Goal: Find specific page/section: Find specific page/section

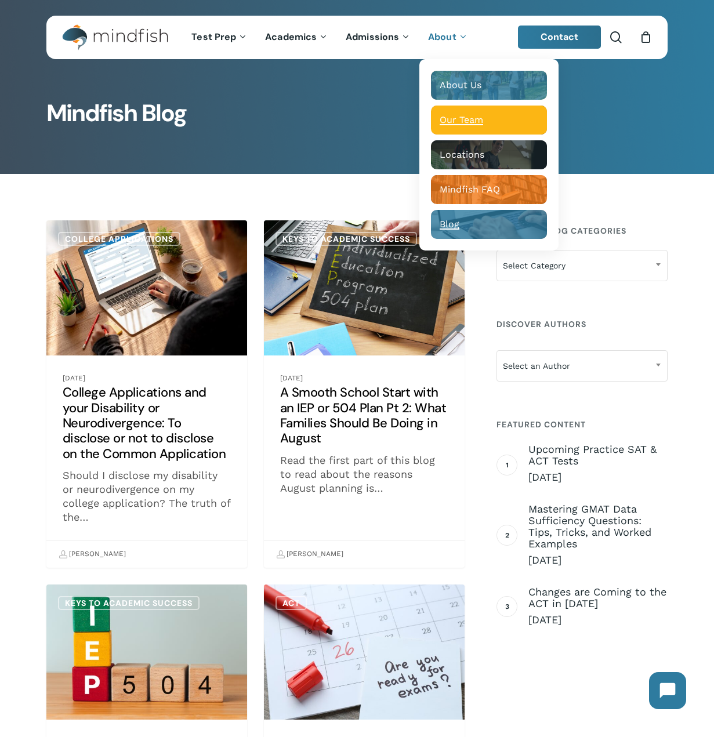
click at [448, 115] on span "Our Team" at bounding box center [460, 119] width 43 height 11
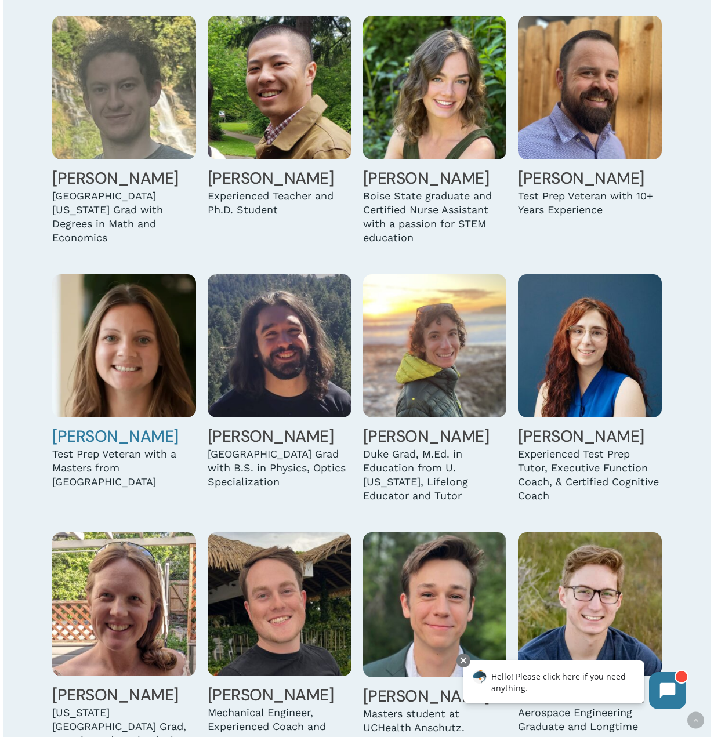
scroll to position [2319, 0]
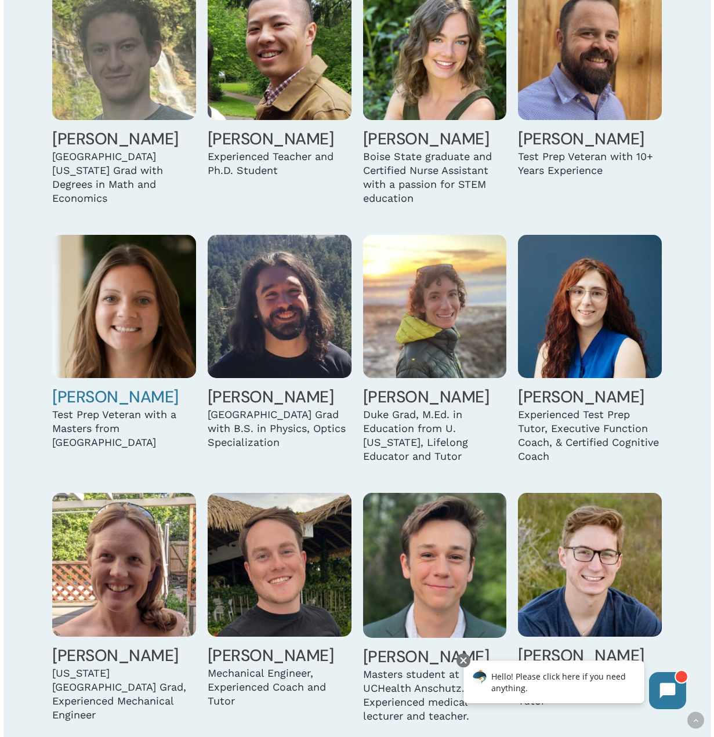
click at [82, 398] on link "Megan McCann" at bounding box center [115, 396] width 126 height 21
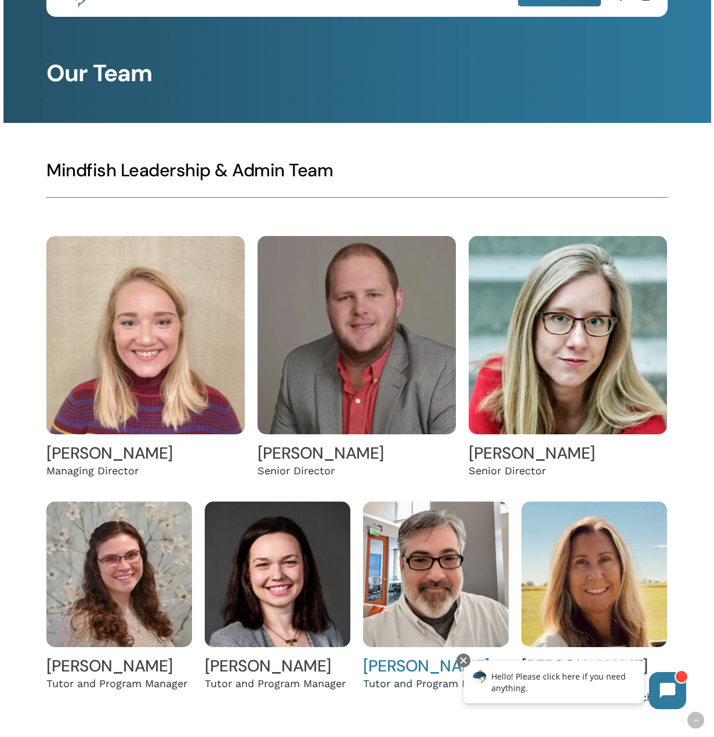
scroll to position [0, 0]
